Goal: Task Accomplishment & Management: Complete application form

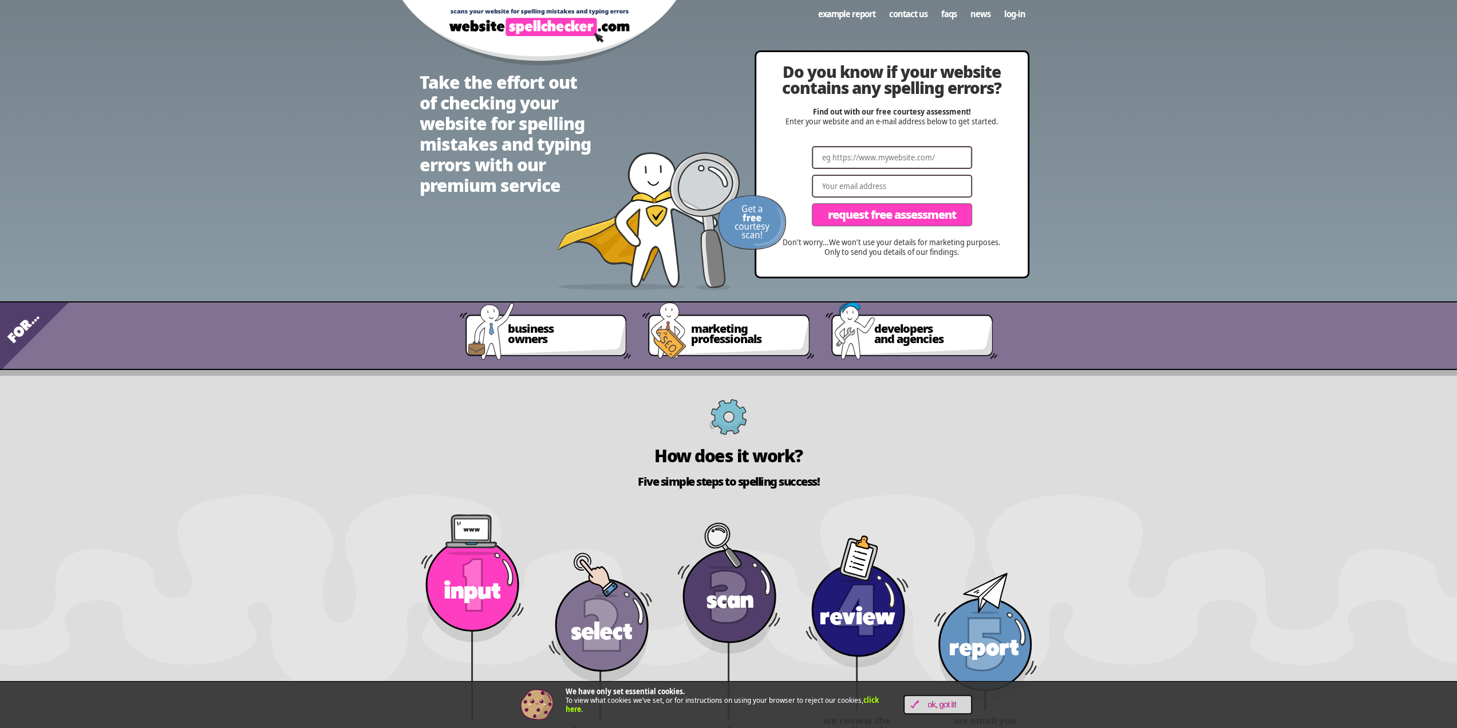
click at [858, 160] on input "Website" at bounding box center [892, 157] width 160 height 23
type input "[DOMAIN_NAME]"
click at [854, 187] on input "Email" at bounding box center [892, 186] width 160 height 23
type input "[PERSON_NAME][EMAIL_ADDRESS][PERSON_NAME][DOMAIN_NAME]"
click at [901, 217] on span "Request Free Assessment" at bounding box center [892, 214] width 128 height 11
